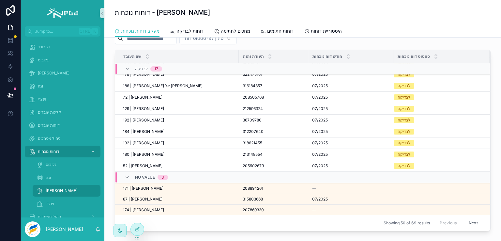
scroll to position [98, 0]
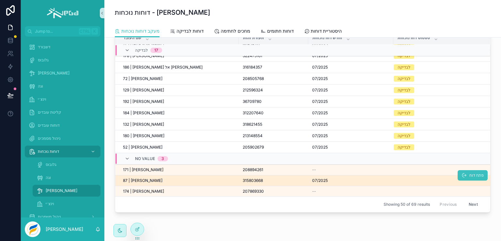
click at [469, 173] on span "פתח דוח" at bounding box center [476, 175] width 14 height 5
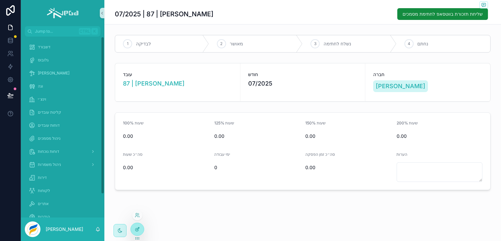
click at [138, 229] on icon at bounding box center [137, 228] width 5 height 5
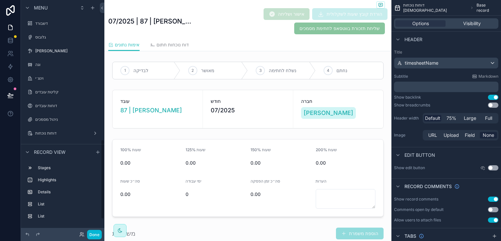
scroll to position [408, 0]
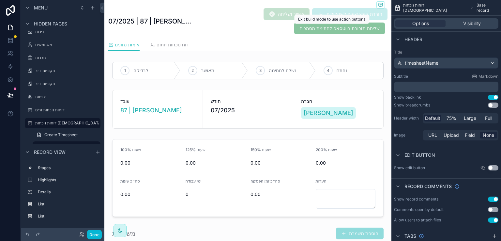
click at [305, 28] on span "שליחת תזכורת בווטסאפ לחתימת מסמכים" at bounding box center [339, 28] width 91 height 7
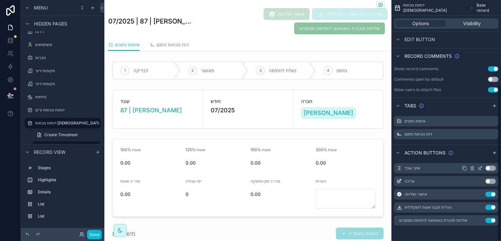
scroll to position [130, 0]
click at [479, 220] on icon "scrollable content" at bounding box center [480, 219] width 3 height 3
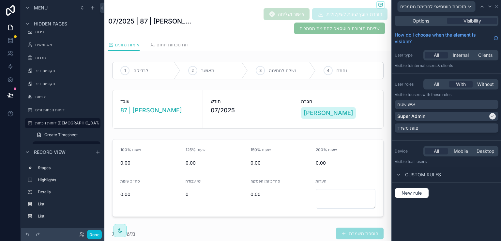
click at [243, 35] on div "07/2025 | 87 | אחמד מחאגנה אישור ושליחה הורדת קובץ שעות לשקלולית שליחת תזכורת ב…" at bounding box center [247, 19] width 279 height 38
click at [94, 230] on button "Done" at bounding box center [94, 234] width 15 height 9
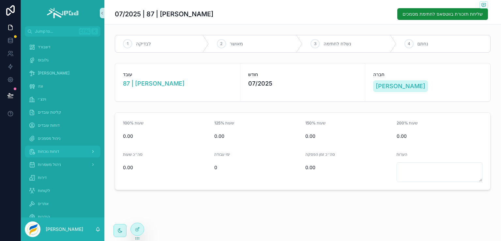
click at [49, 149] on span "דוחות נוכחות" at bounding box center [48, 151] width 21 height 5
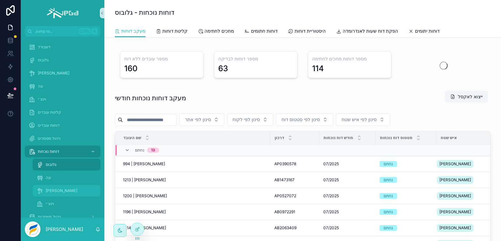
click at [50, 190] on span "[PERSON_NAME]" at bounding box center [62, 190] width 32 height 5
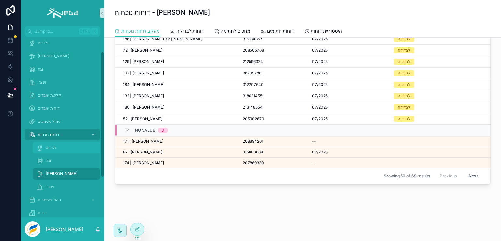
scroll to position [33, 0]
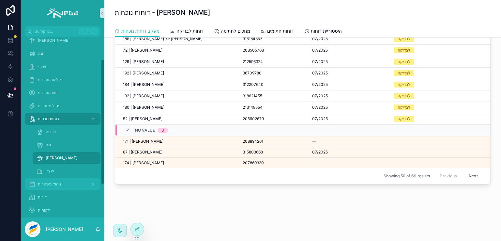
click at [45, 182] on span "ניהול משמרות" at bounding box center [49, 183] width 23 height 5
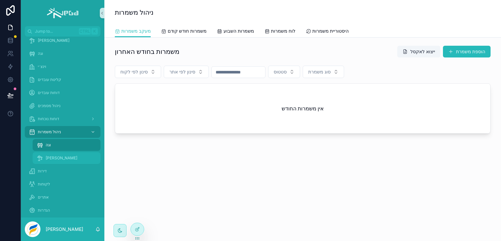
click at [50, 158] on span "[PERSON_NAME]" at bounding box center [62, 157] width 32 height 5
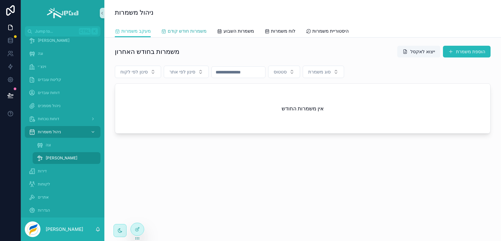
click at [194, 32] on span "משמרות חודש קודם" at bounding box center [187, 31] width 39 height 7
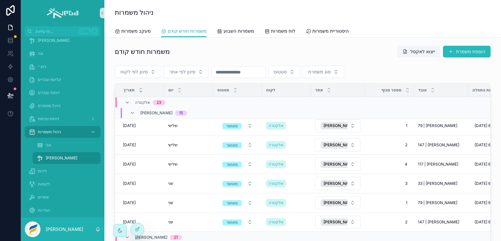
scroll to position [501, 0]
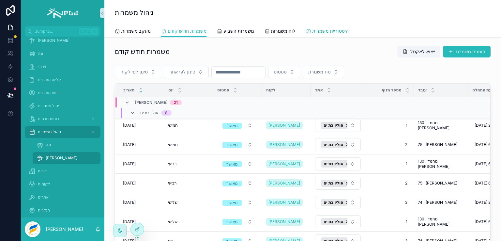
click at [332, 32] on span "היסטוריית משמרות" at bounding box center [330, 31] width 36 height 7
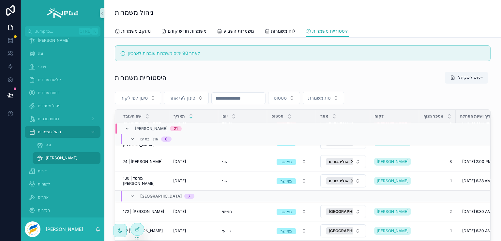
scroll to position [692, 0]
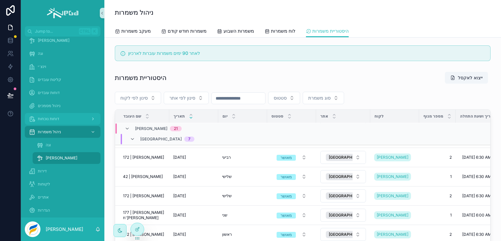
click at [52, 120] on span "דוחות נוכחות" at bounding box center [48, 118] width 21 height 5
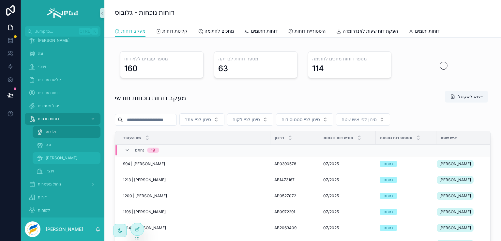
click at [51, 156] on span "[PERSON_NAME]" at bounding box center [62, 157] width 32 height 5
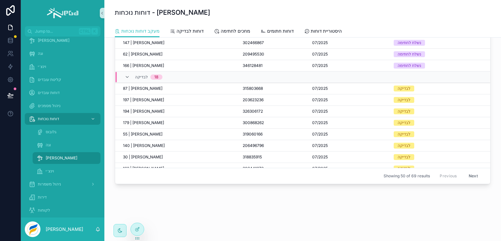
scroll to position [312, 0]
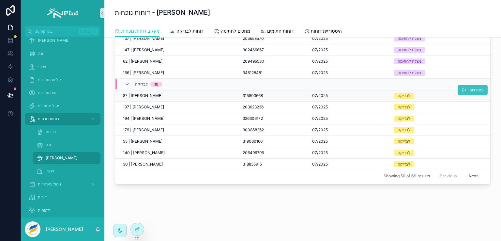
click at [469, 88] on span "פתח דוח" at bounding box center [476, 89] width 14 height 5
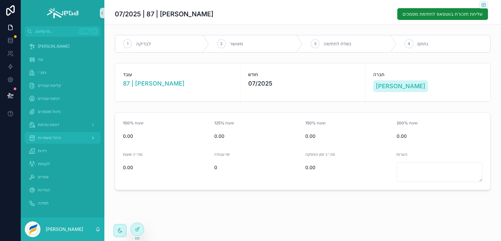
click at [52, 136] on span "ניהול משמרות" at bounding box center [49, 137] width 23 height 5
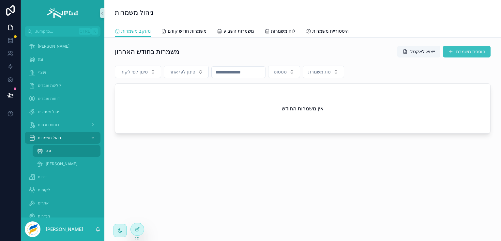
click at [472, 51] on button "הוספת משמרת" at bounding box center [467, 52] width 48 height 12
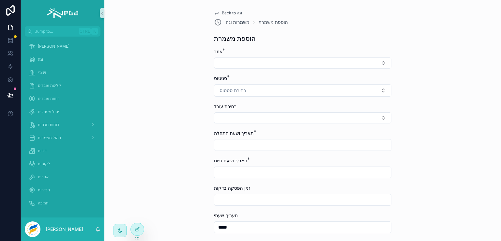
click at [226, 12] on span "Back to וגה" at bounding box center [232, 12] width 20 height 5
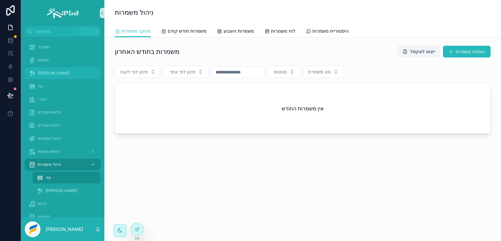
click at [43, 73] on span "[PERSON_NAME]" at bounding box center [54, 72] width 32 height 5
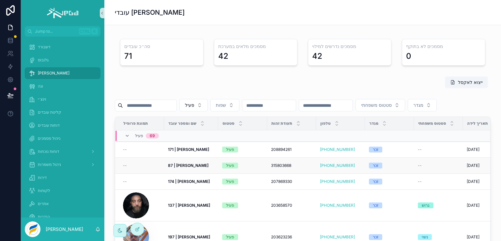
click at [189, 168] on strong "87 | [PERSON_NAME]" at bounding box center [188, 165] width 40 height 5
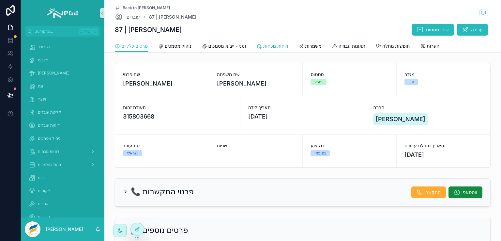
click at [273, 46] on span "דוחות נוכחות" at bounding box center [275, 46] width 25 height 7
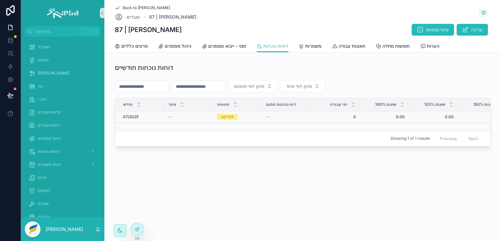
click at [258, 116] on td "לבדיקה" at bounding box center [237, 116] width 49 height 11
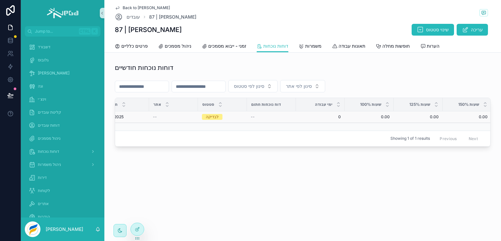
click at [387, 115] on span "0.00" at bounding box center [369, 116] width 41 height 5
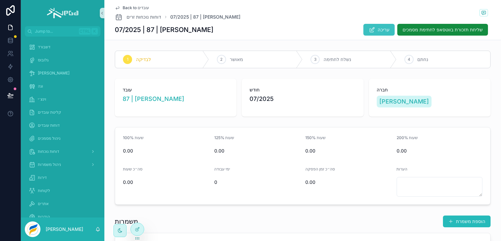
click at [370, 29] on button "עריכה" at bounding box center [378, 30] width 31 height 12
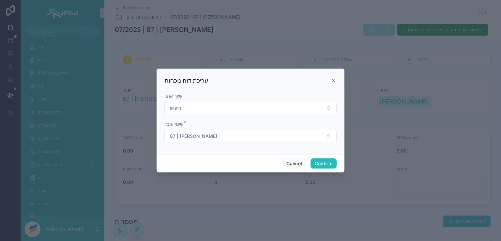
click at [334, 80] on icon at bounding box center [333, 80] width 5 height 5
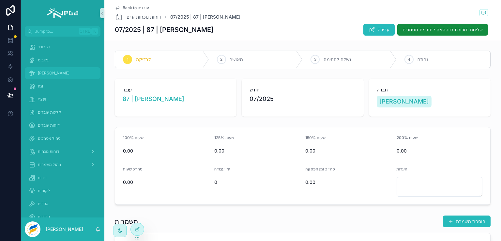
click at [42, 69] on div "[PERSON_NAME]" at bounding box center [63, 73] width 68 height 10
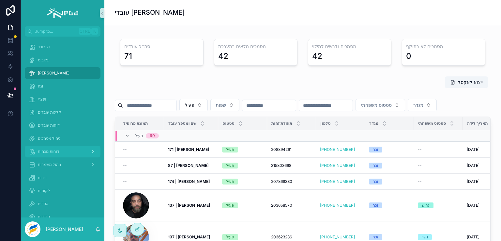
click at [51, 150] on span "דוחות נוכחות" at bounding box center [48, 151] width 21 height 5
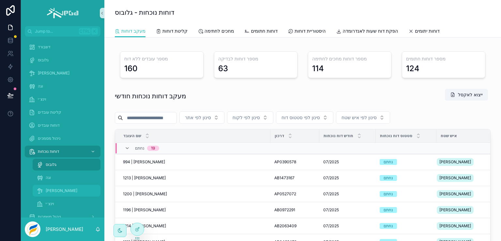
click at [49, 190] on span "[PERSON_NAME]" at bounding box center [62, 190] width 32 height 5
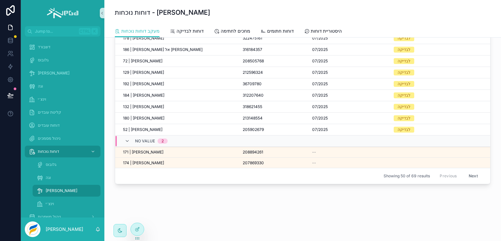
scroll to position [473, 0]
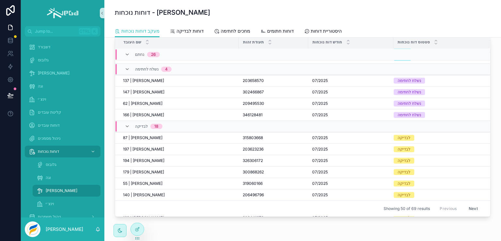
scroll to position [304, 0]
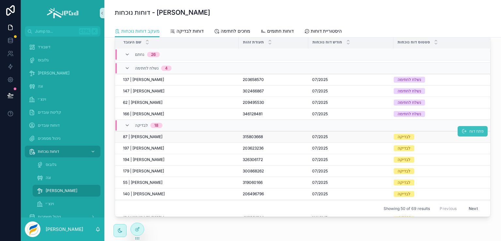
click at [469, 129] on span "פתח דוח" at bounding box center [476, 131] width 14 height 5
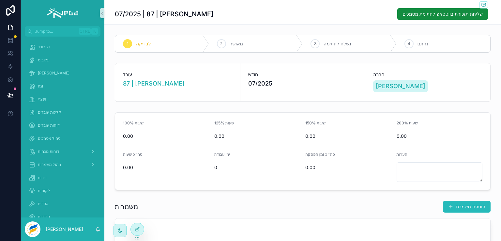
scroll to position [33, 0]
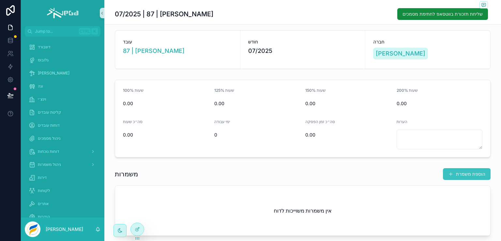
click at [450, 174] on button "הוספת משמרת" at bounding box center [467, 174] width 48 height 12
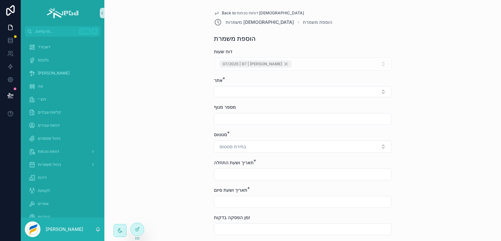
click at [222, 12] on span "Back to דוחות נוכחות ישראלים" at bounding box center [263, 12] width 82 height 5
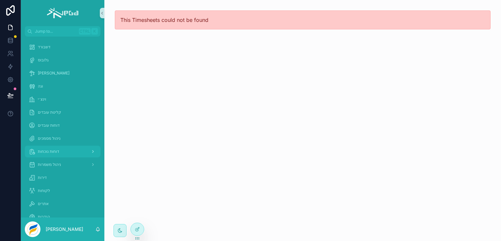
click at [51, 149] on span "דוחות נוכחות" at bounding box center [48, 151] width 21 height 5
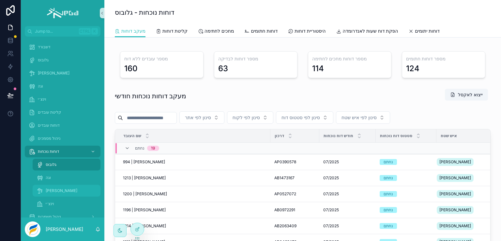
click at [48, 187] on div "[PERSON_NAME]" at bounding box center [67, 190] width 60 height 10
